Goal: Task Accomplishment & Management: Complete application form

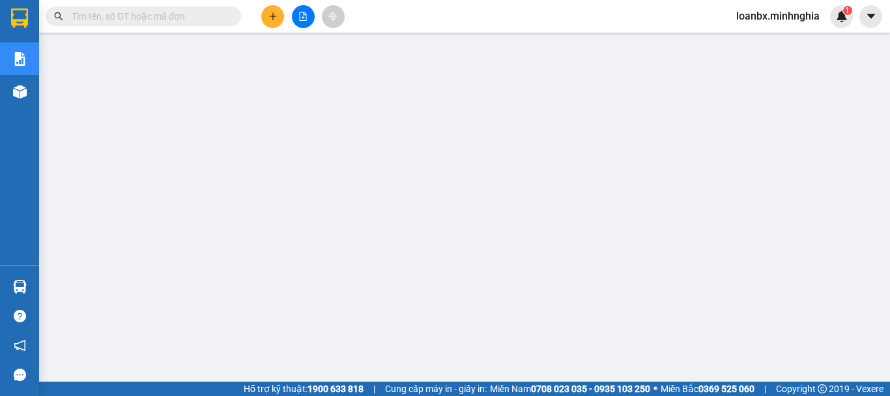
click at [267, 12] on button at bounding box center [272, 16] width 23 height 23
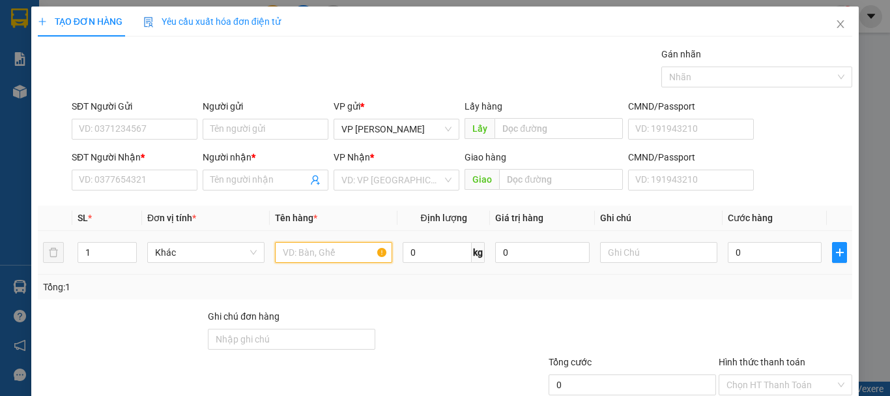
click at [315, 256] on input "text" at bounding box center [333, 252] width 117 height 21
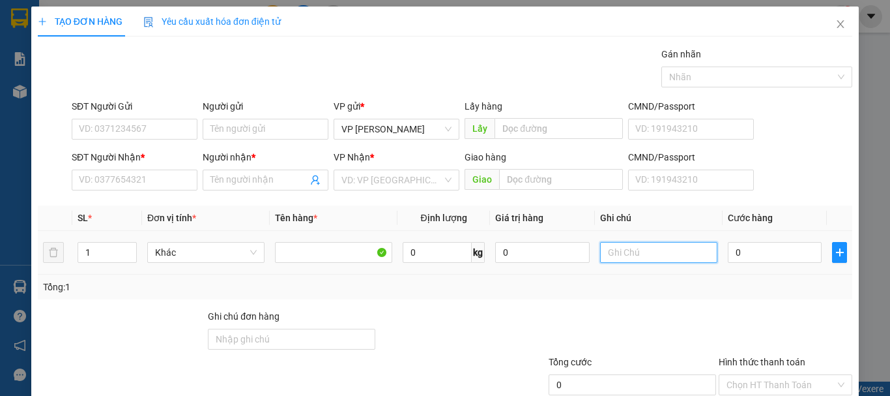
click at [686, 248] on input "text" at bounding box center [658, 252] width 117 height 21
drag, startPoint x: 632, startPoint y: 265, endPoint x: 606, endPoint y: 263, distance: 26.1
click at [606, 264] on div "1 thx" at bounding box center [658, 252] width 117 height 26
drag, startPoint x: 623, startPoint y: 254, endPoint x: 608, endPoint y: 254, distance: 15.0
click at [608, 254] on input "1 thx" at bounding box center [658, 252] width 117 height 21
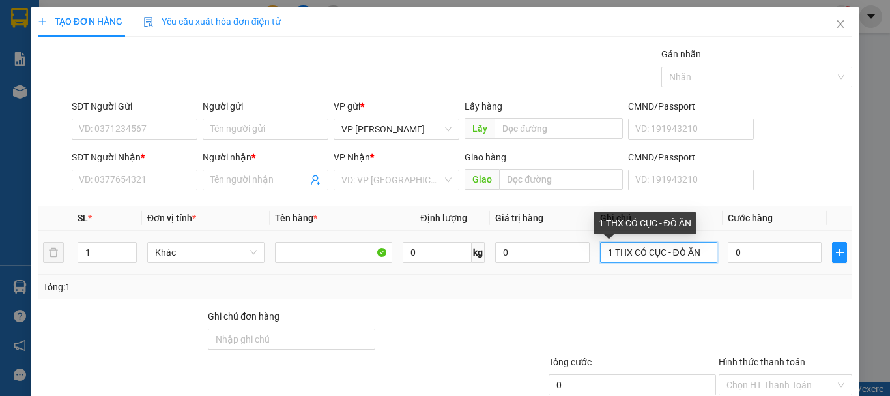
click at [680, 256] on input "1 THX CÓ CỤC - ĐÒ ĂN" at bounding box center [658, 252] width 117 height 21
type input "1 THX CÓ CỤC - ĐỒ ĂN"
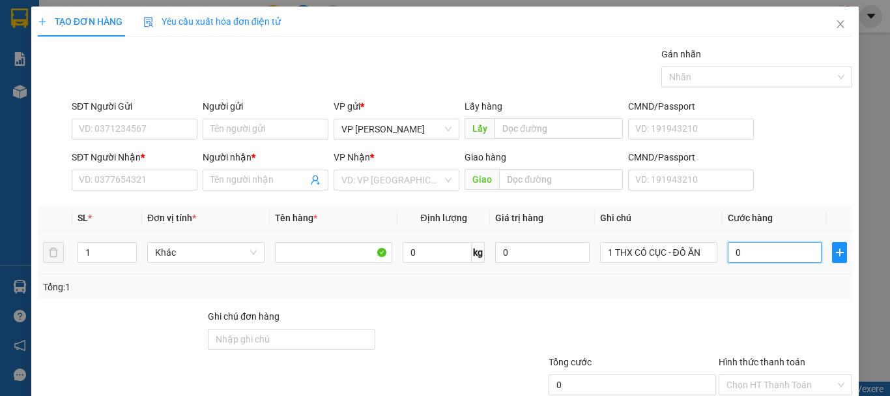
click at [748, 256] on input "0" at bounding box center [775, 252] width 94 height 21
type input "6"
type input "60"
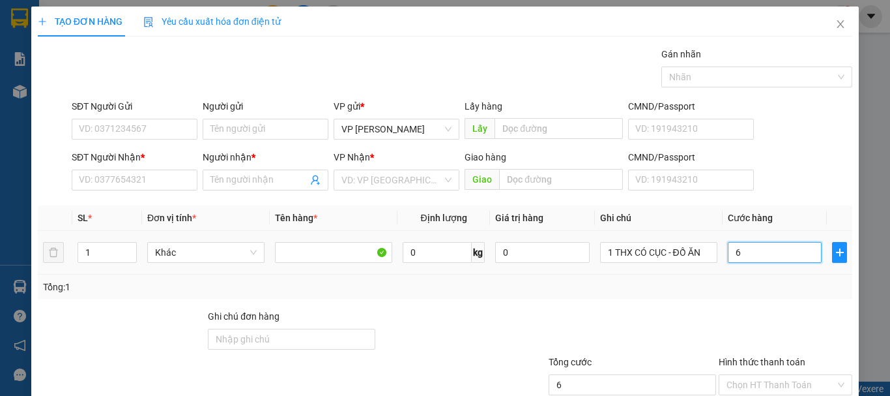
type input "60"
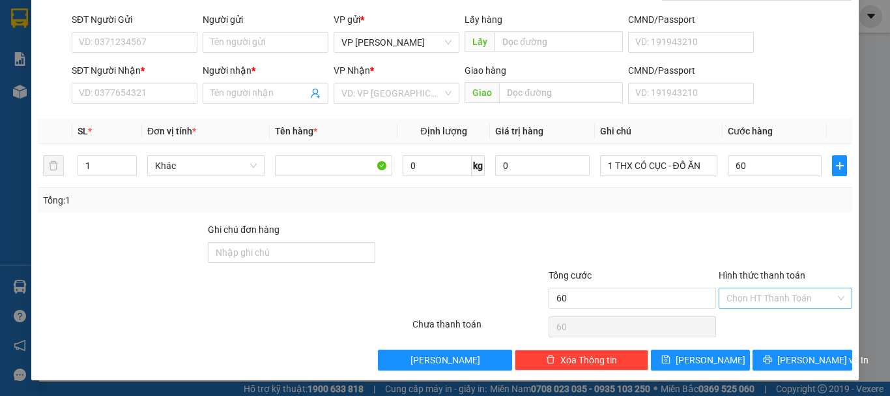
type input "60.000"
click at [739, 301] on input "Hình thức thanh toán" at bounding box center [781, 298] width 109 height 20
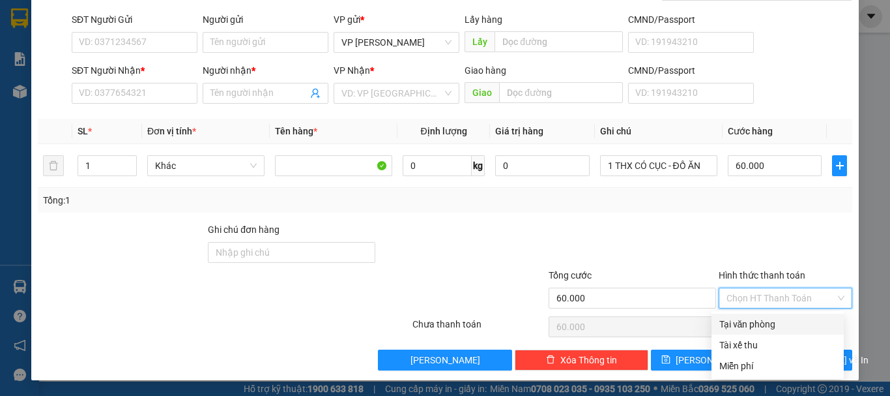
click at [743, 330] on div "Tại văn phòng" at bounding box center [778, 324] width 117 height 14
type input "0"
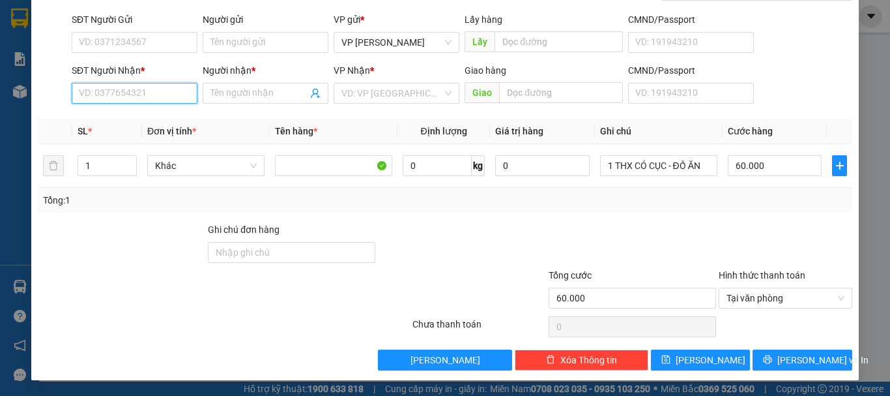
click at [92, 90] on input "SĐT Người Nhận *" at bounding box center [135, 93] width 126 height 21
type input "0913003479"
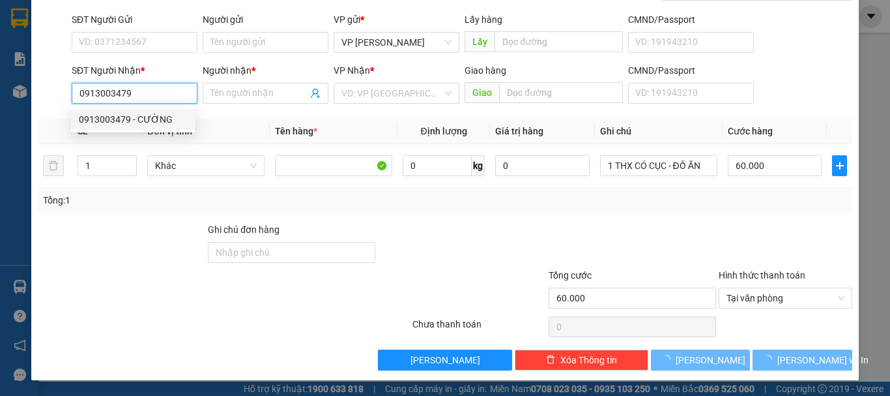
click at [145, 120] on div "0913003479 - CƯỜNG" at bounding box center [133, 119] width 109 height 14
type input "CƯỜNG"
type input "BV NHI - CẦU ĐN"
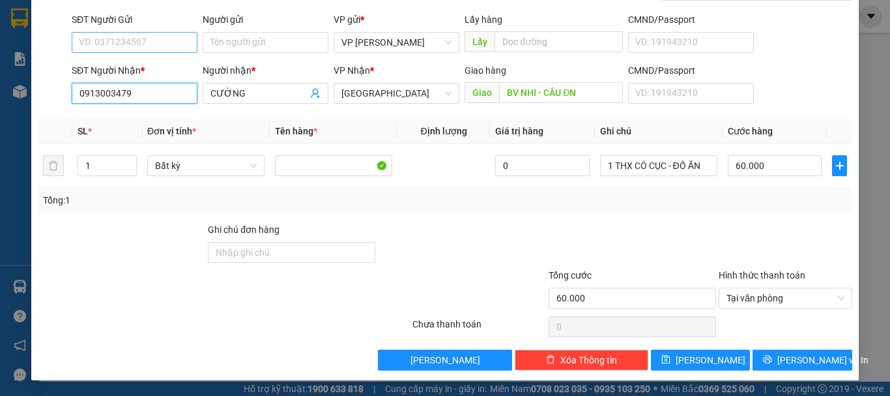
type input "0913003479"
click at [167, 42] on input "SĐT Người Gửi" at bounding box center [135, 42] width 126 height 21
click at [133, 85] on div "0941793634" at bounding box center [133, 89] width 109 height 14
type input "0941793634"
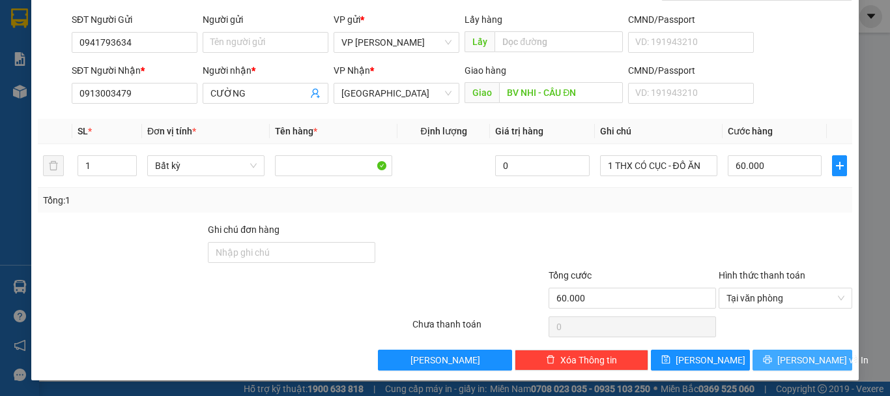
drag, startPoint x: 781, startPoint y: 359, endPoint x: 782, endPoint y: 342, distance: 17.6
click at [782, 358] on button "[PERSON_NAME] và In" at bounding box center [803, 359] width 100 height 21
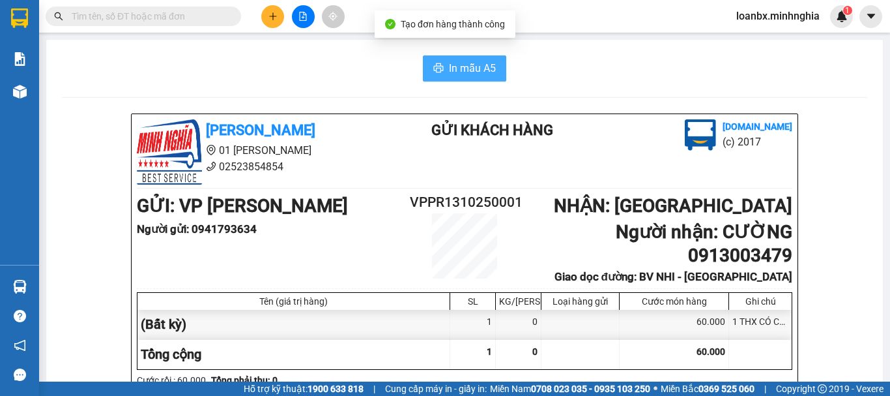
click at [454, 63] on span "In mẫu A5" at bounding box center [472, 68] width 47 height 16
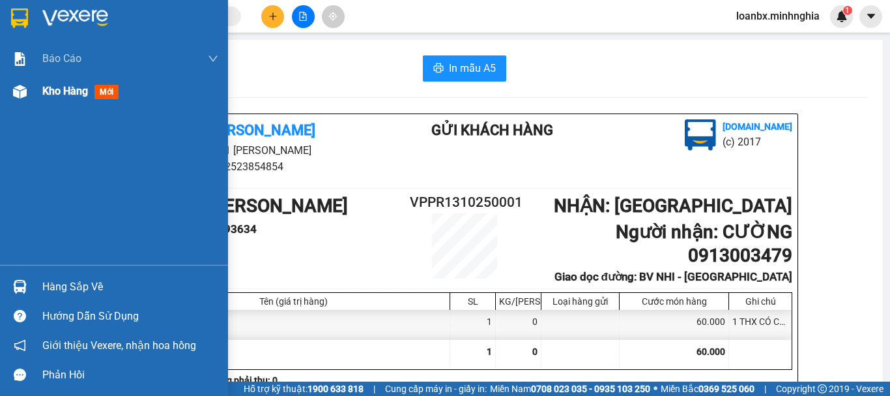
click at [10, 83] on div at bounding box center [19, 91] width 23 height 23
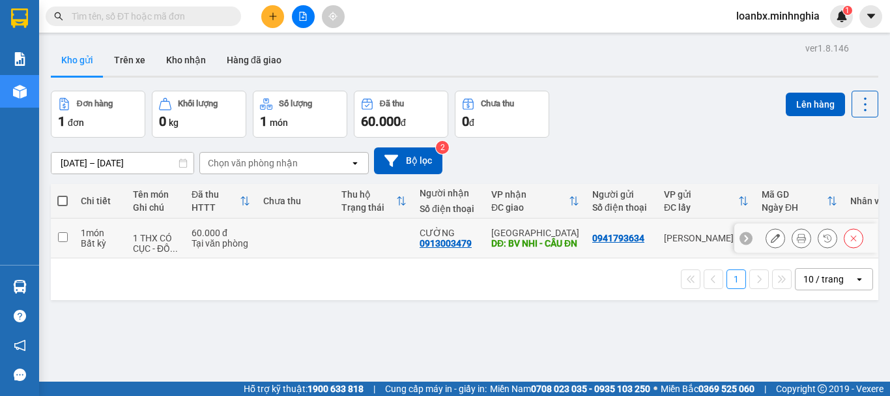
click at [422, 246] on div "0913003479" at bounding box center [446, 243] width 52 height 10
click at [254, 226] on td "60.000 đ Tại văn phòng" at bounding box center [221, 238] width 72 height 40
checkbox input "true"
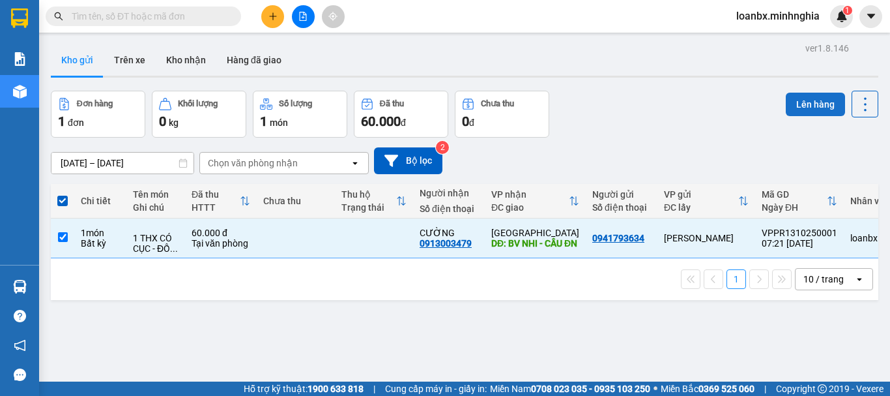
click at [799, 107] on button "Lên hàng" at bounding box center [815, 104] width 59 height 23
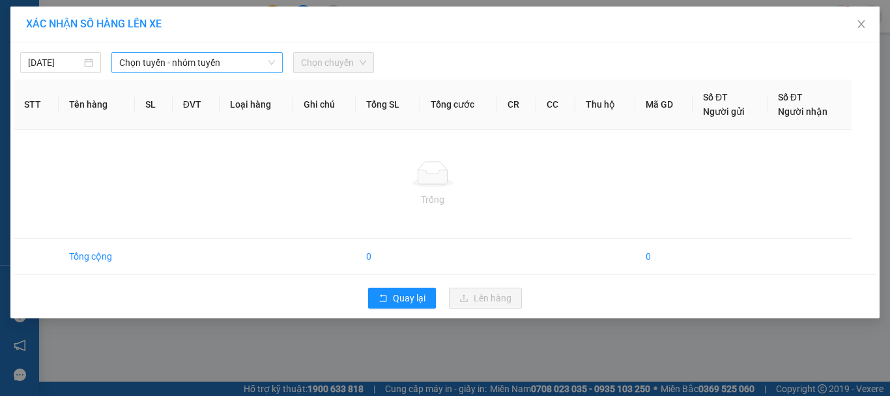
click at [173, 56] on span "Chọn tuyến - nhóm tuyến" at bounding box center [197, 63] width 156 height 20
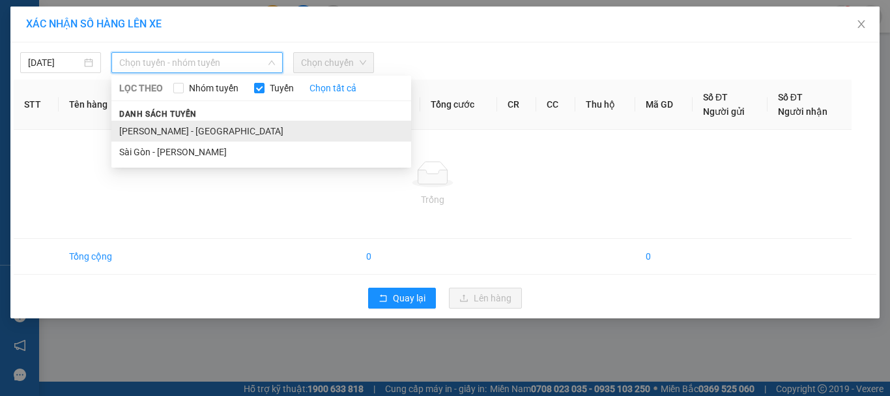
click at [164, 133] on li "Phan Rí - Sài Gòn" at bounding box center [261, 131] width 300 height 21
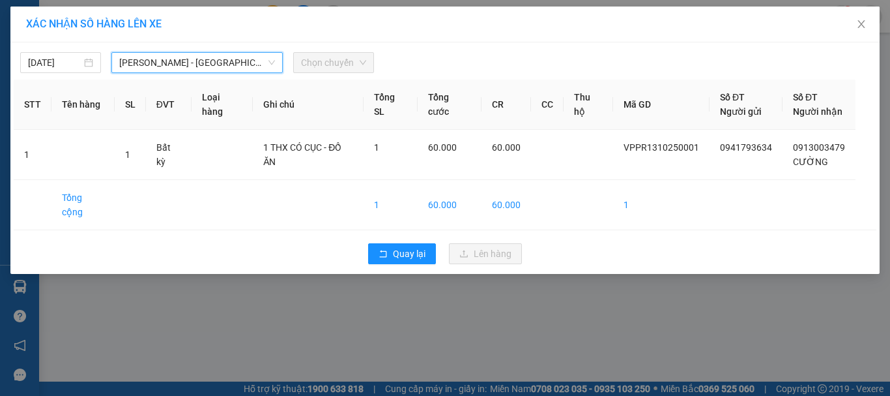
drag, startPoint x: 324, startPoint y: 64, endPoint x: 325, endPoint y: 76, distance: 12.5
click at [325, 65] on span "Chọn chuyến" at bounding box center [333, 63] width 65 height 20
drag, startPoint x: 329, startPoint y: 61, endPoint x: 332, endPoint y: 74, distance: 13.6
click at [330, 62] on span "Chọn chuyến" at bounding box center [333, 63] width 65 height 20
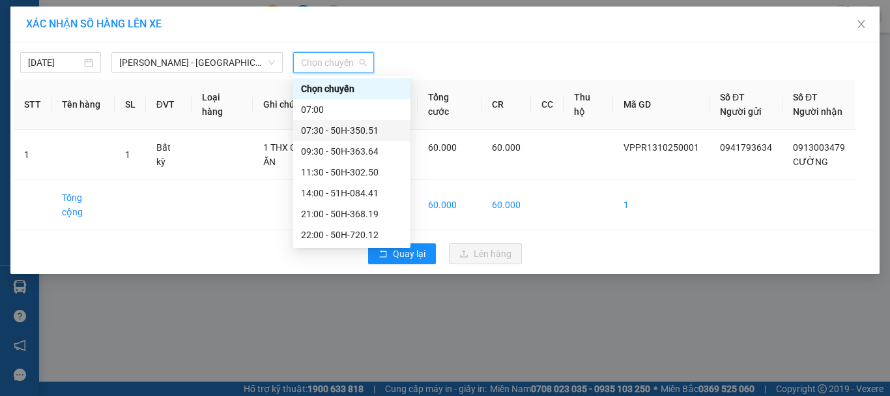
click at [332, 123] on div "07:30 - 50H-350.51" at bounding box center [351, 130] width 117 height 21
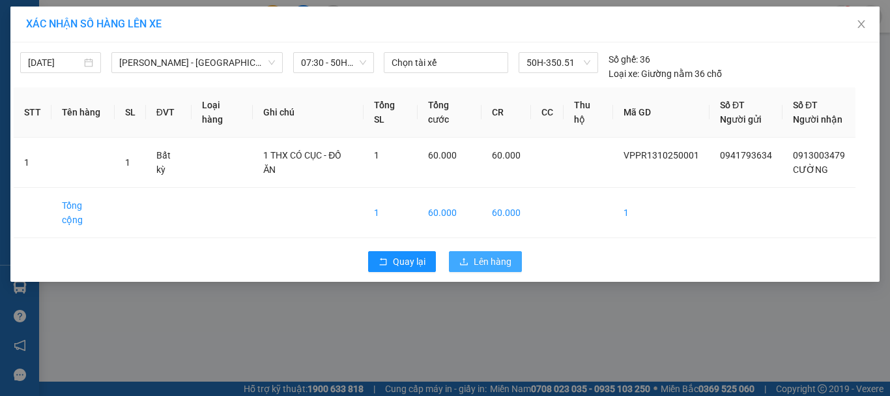
click at [480, 254] on span "Lên hàng" at bounding box center [493, 261] width 38 height 14
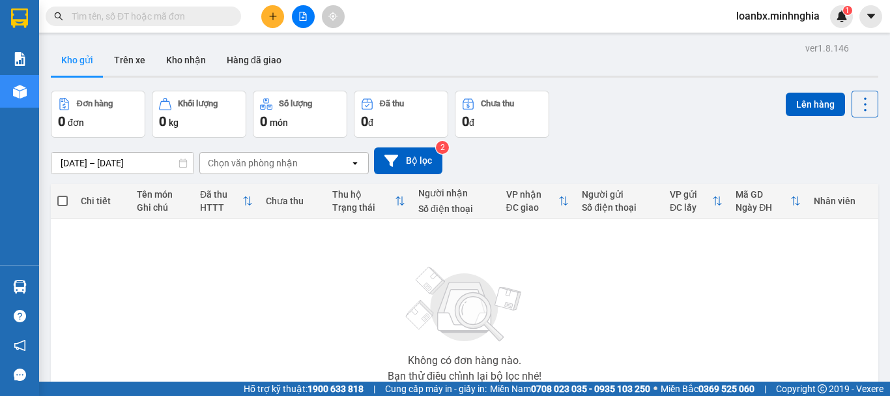
click at [302, 5] on div at bounding box center [303, 16] width 98 height 23
click at [309, 21] on button at bounding box center [303, 16] width 23 height 23
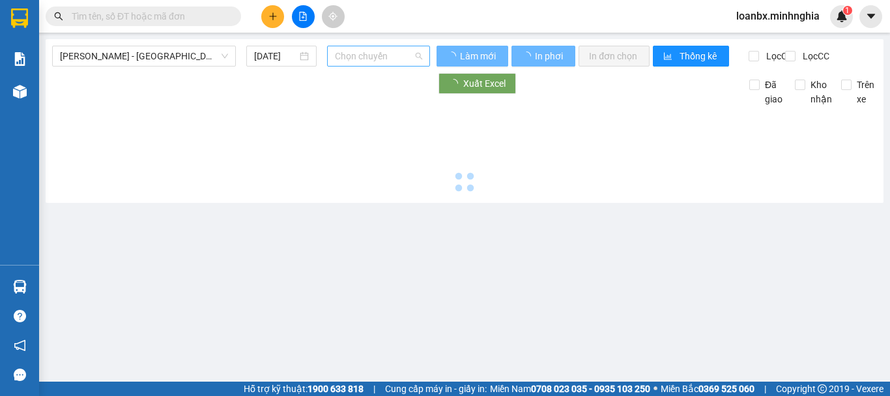
drag, startPoint x: 376, startPoint y: 63, endPoint x: 376, endPoint y: 74, distance: 11.1
click at [376, 63] on span "Chọn chuyến" at bounding box center [378, 56] width 87 height 20
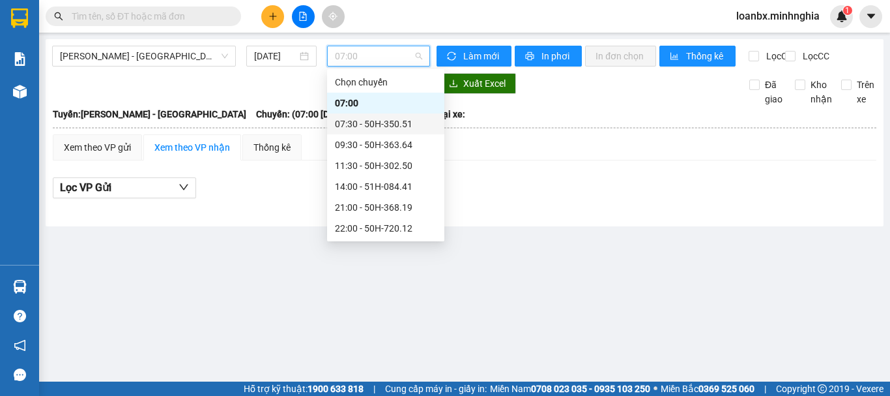
click at [375, 124] on div "07:30 - 50H-350.51" at bounding box center [386, 124] width 102 height 14
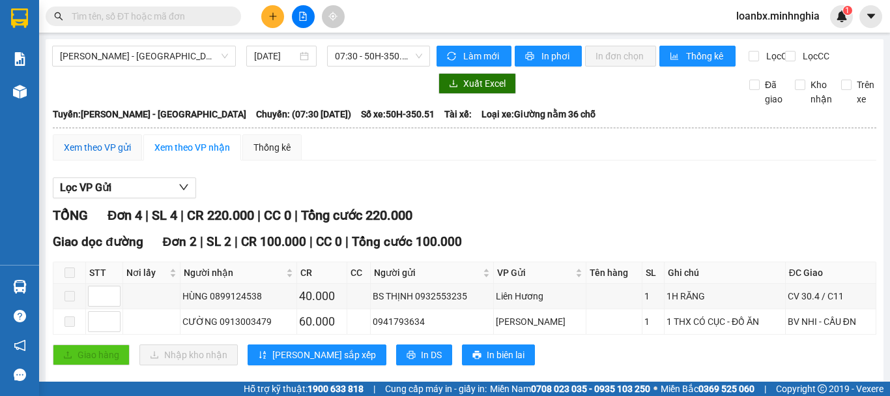
click at [114, 154] on div "Xem theo VP gửi" at bounding box center [97, 147] width 67 height 14
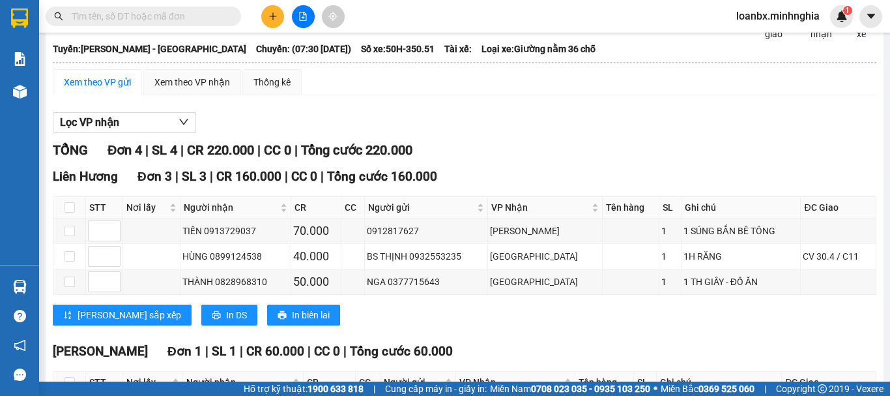
scroll to position [181, 0]
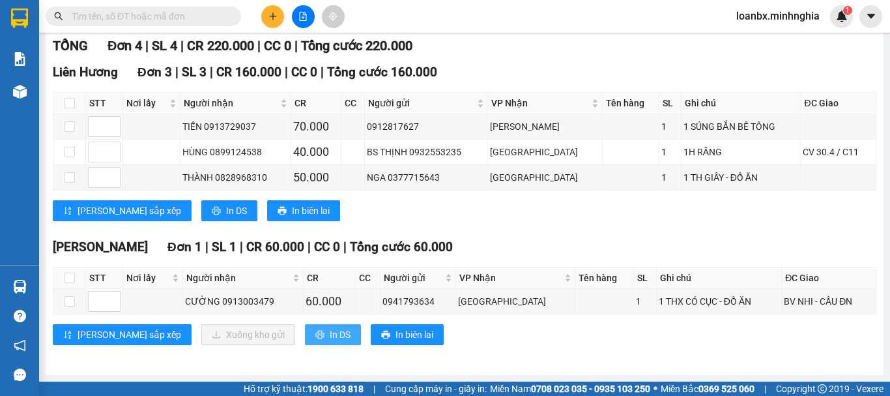
click at [330, 337] on span "In DS" at bounding box center [340, 334] width 21 height 14
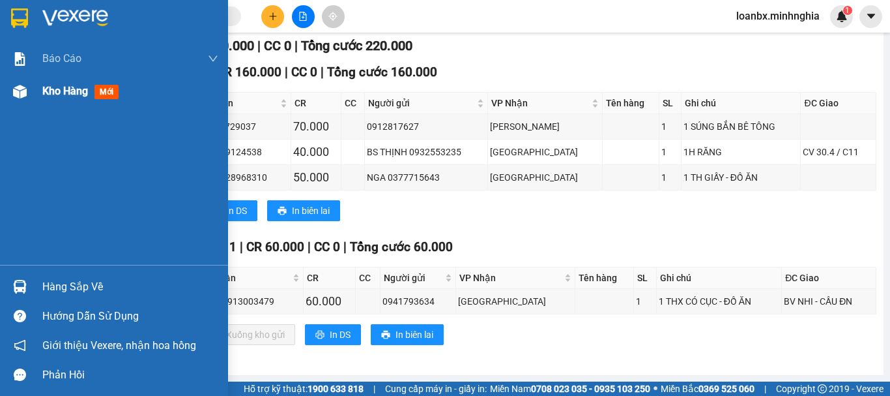
click at [26, 89] on img at bounding box center [20, 92] width 14 height 14
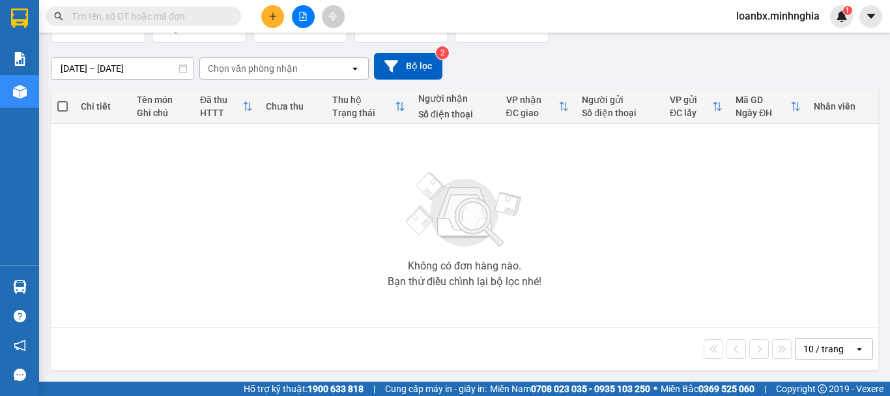
scroll to position [29, 0]
